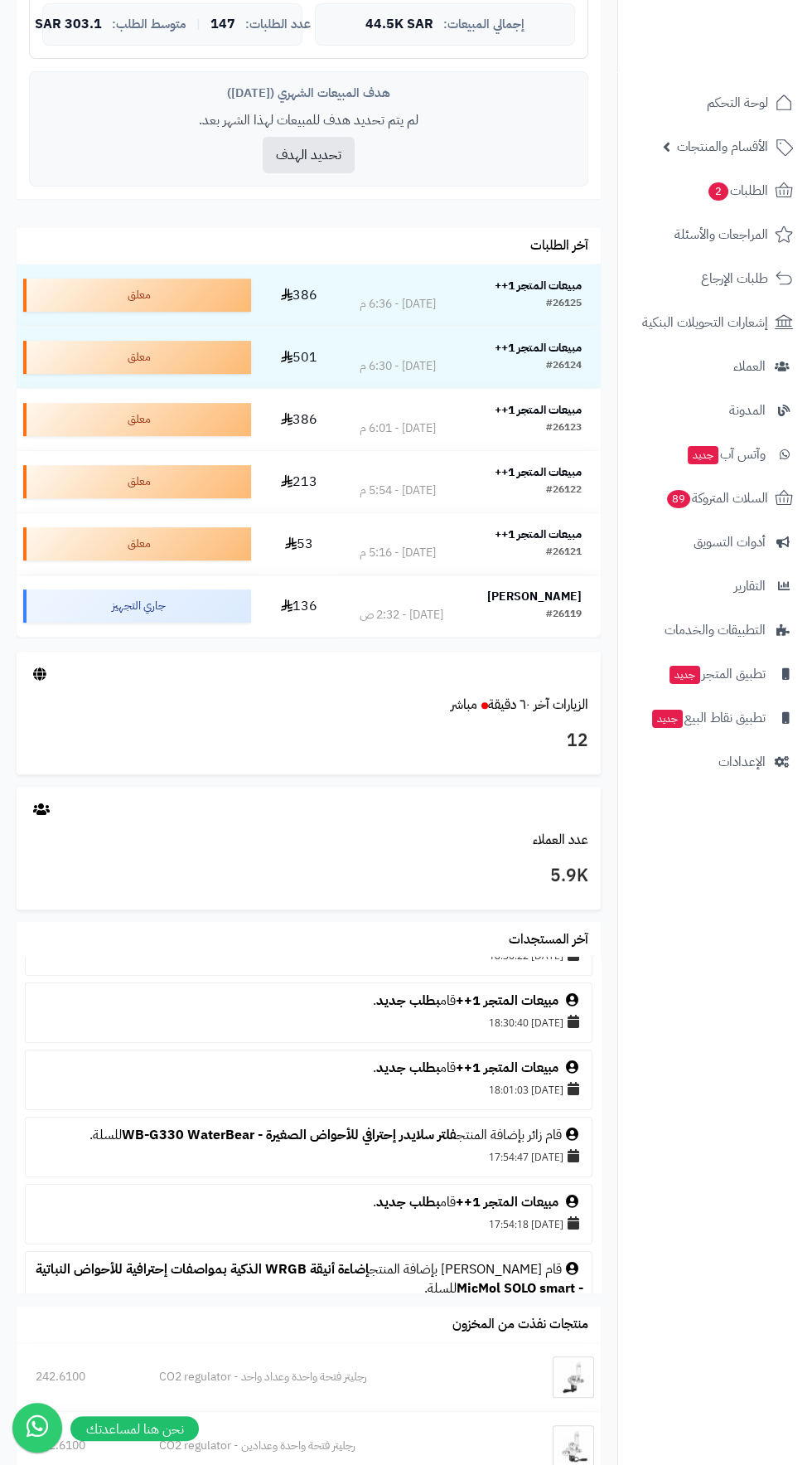
scroll to position [52, 0]
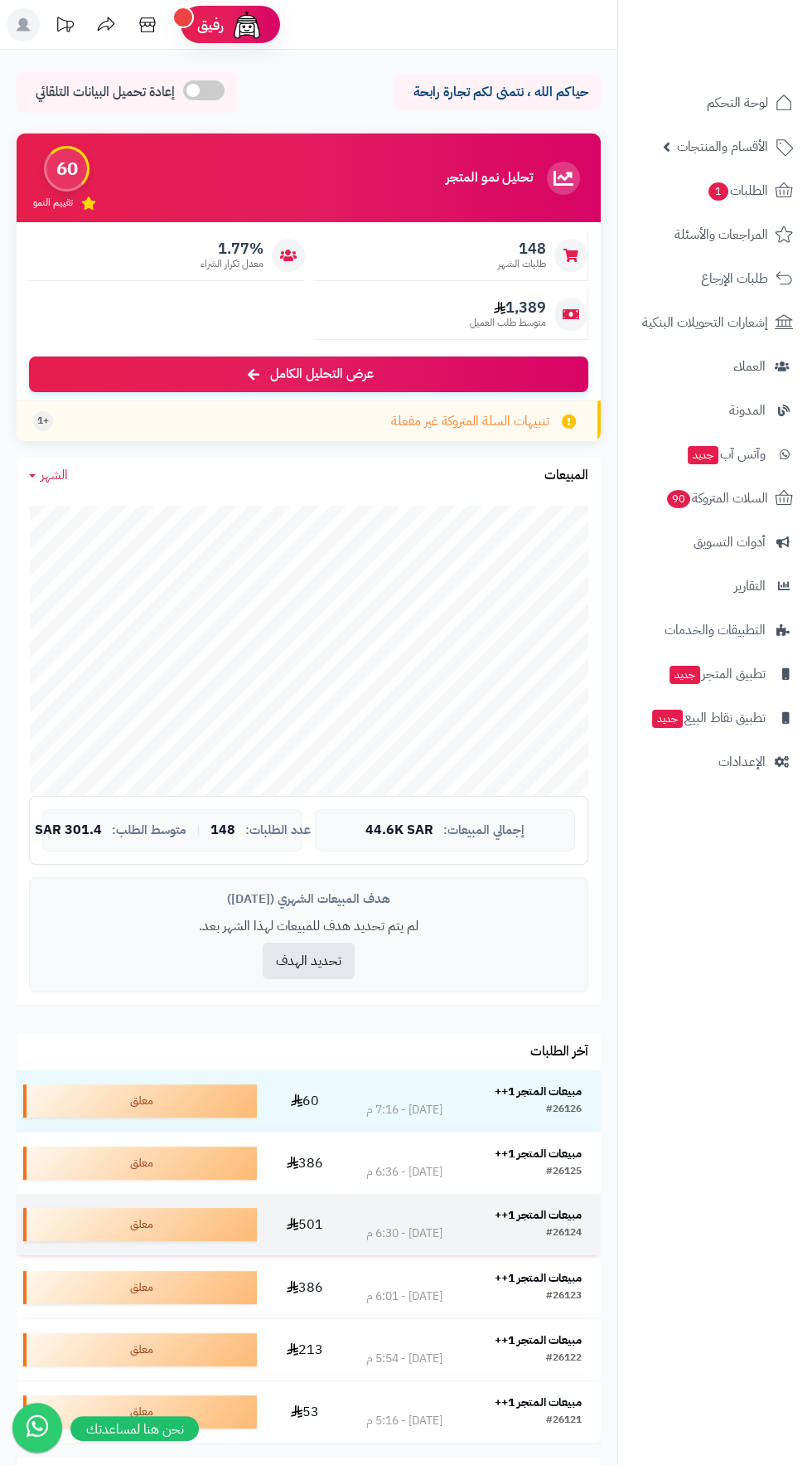
click at [537, 1235] on div "#26124 اليوم - 6:30 م" at bounding box center [473, 1233] width 215 height 17
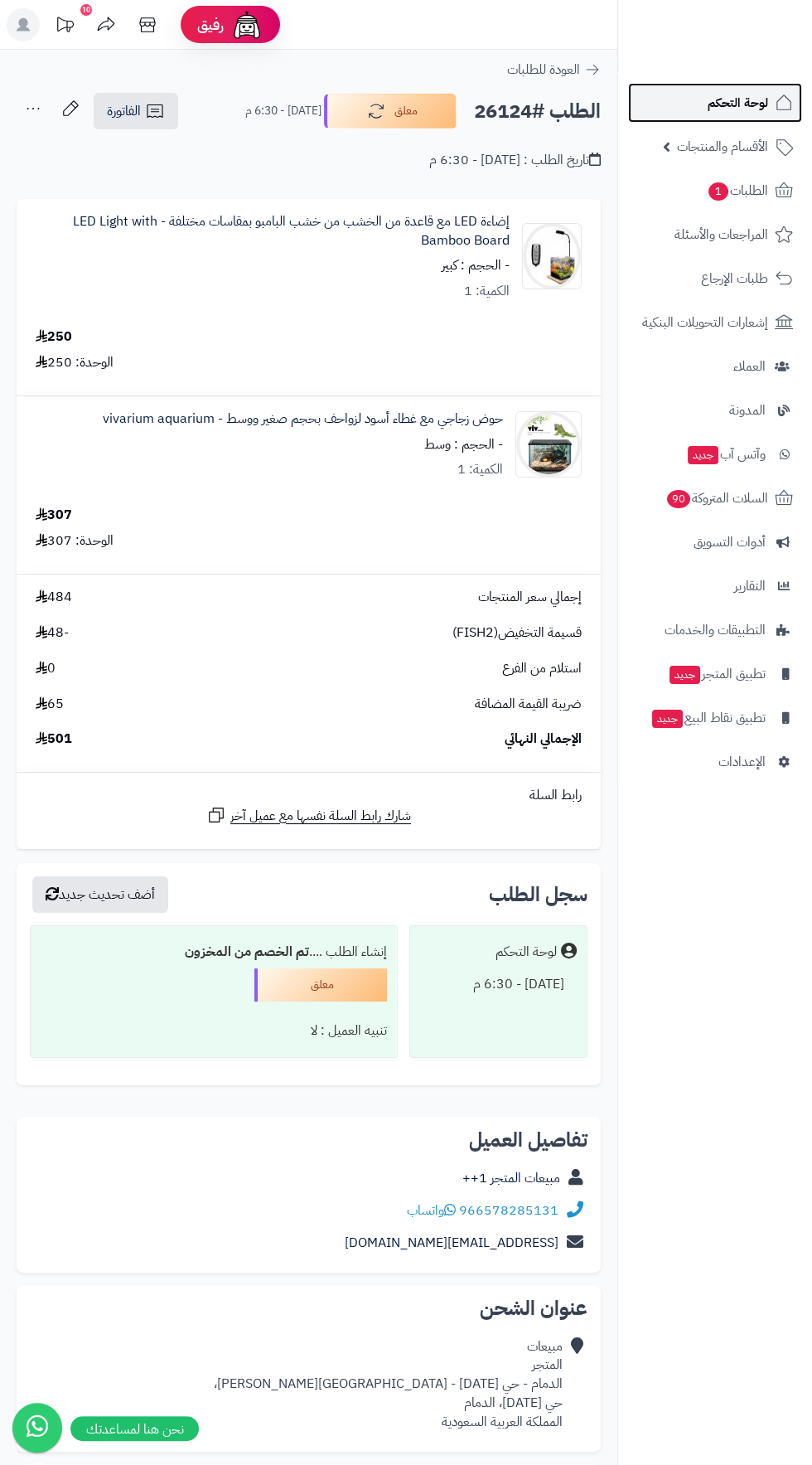
click at [729, 105] on span "لوحة التحكم" at bounding box center [737, 103] width 60 height 24
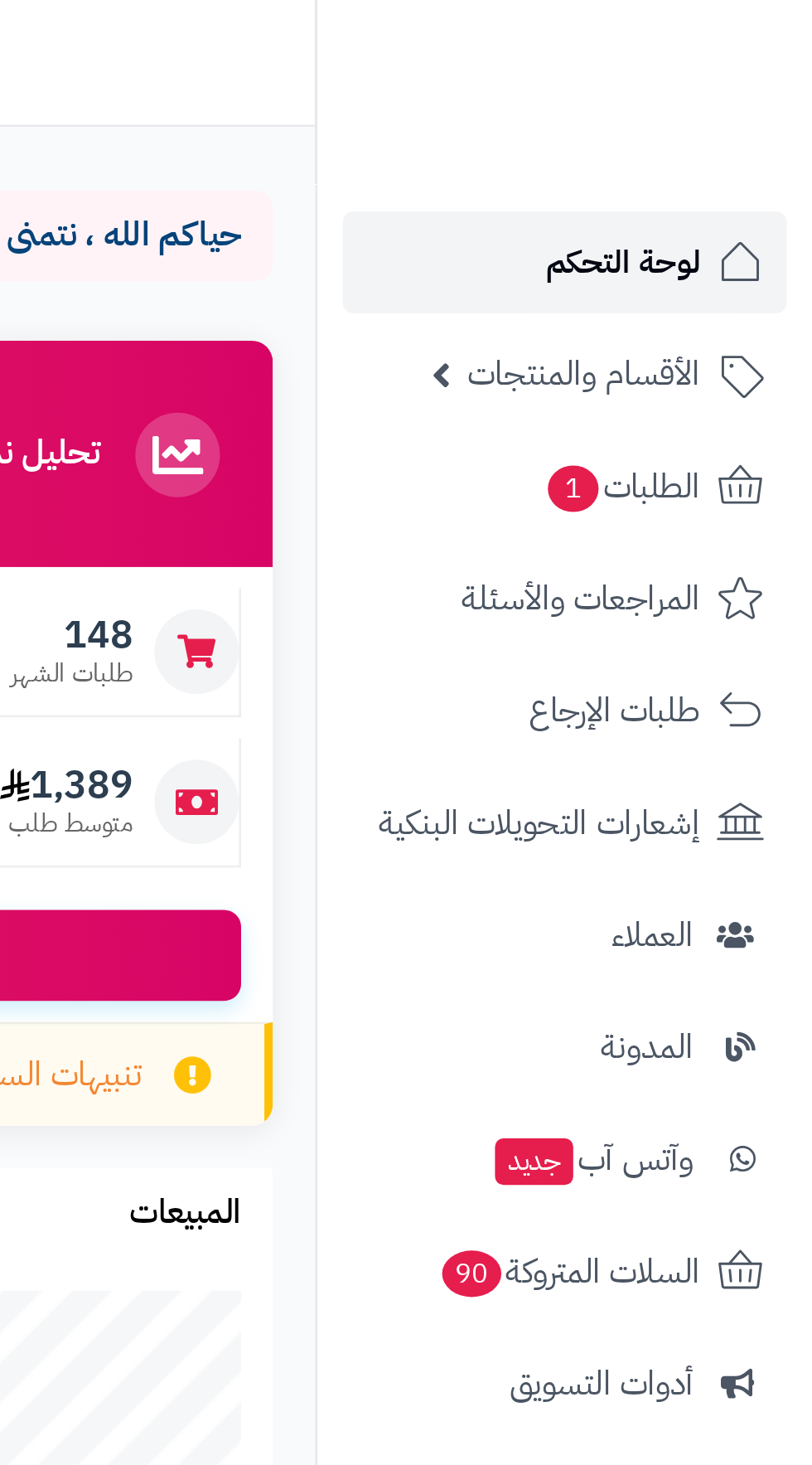
click at [719, 101] on span "لوحة التحكم" at bounding box center [737, 103] width 60 height 24
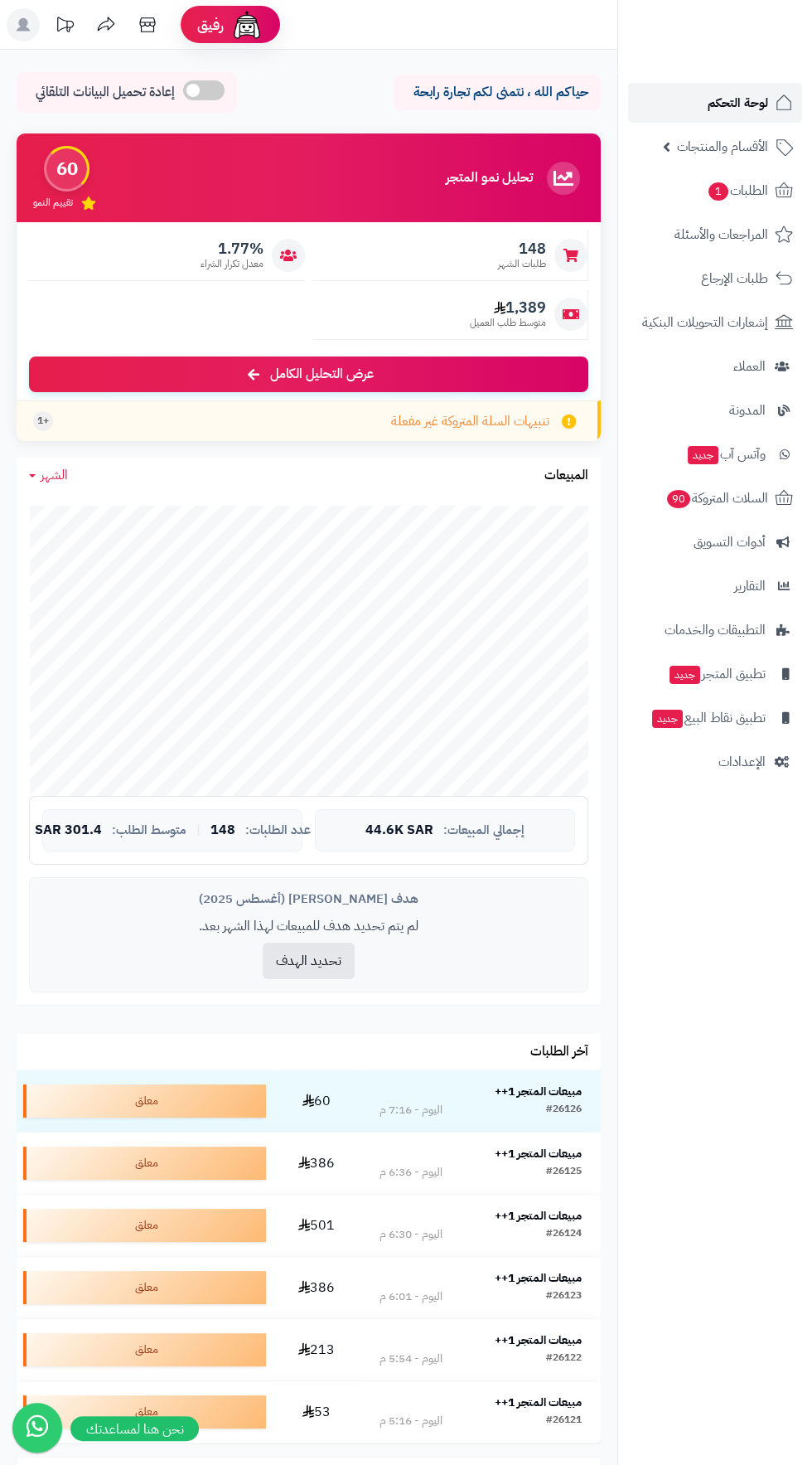
click at [755, 111] on span "لوحة التحكم" at bounding box center [737, 103] width 60 height 24
